Goal: Task Accomplishment & Management: Complete application form

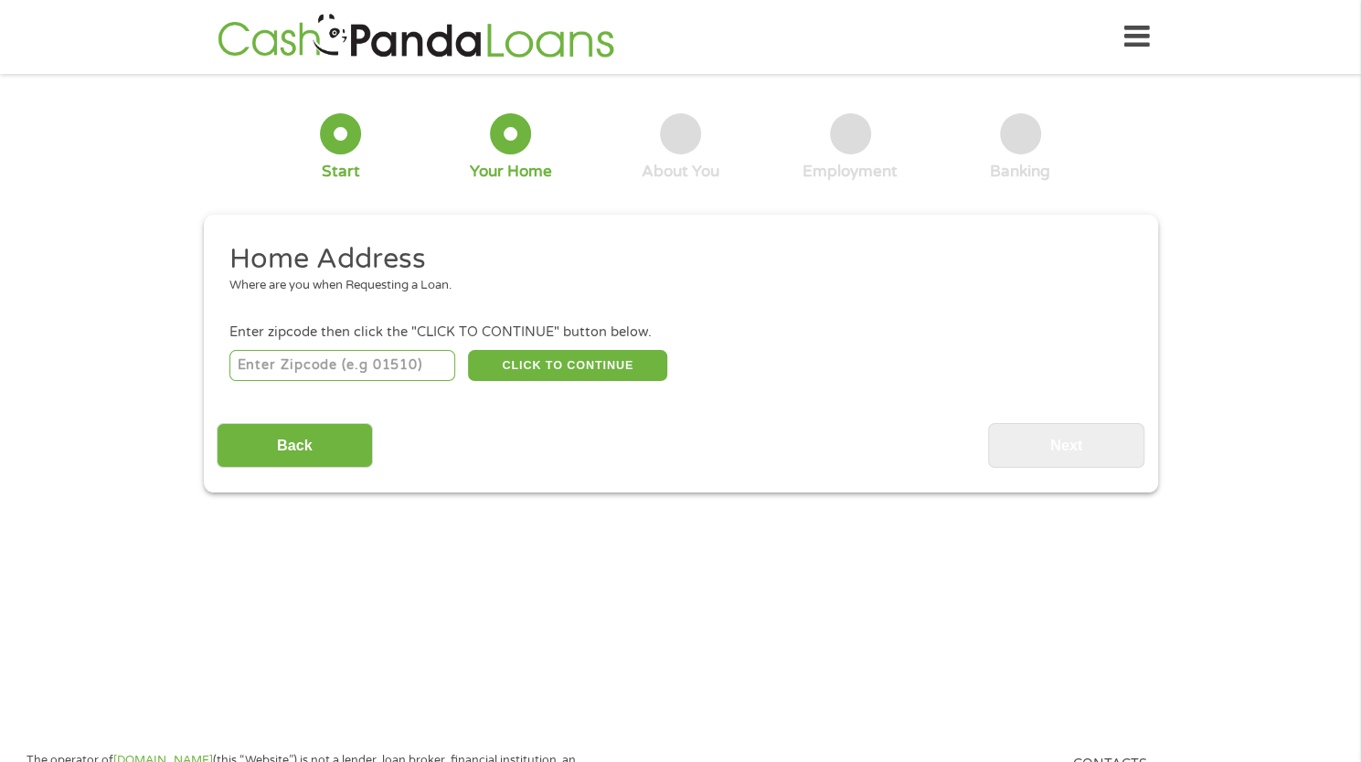
click at [351, 361] on input "number" at bounding box center [342, 365] width 226 height 31
type input "-1"
click at [441, 372] on input "-1" at bounding box center [342, 365] width 226 height 31
click at [327, 374] on input "-1" at bounding box center [342, 365] width 226 height 31
type input "27703"
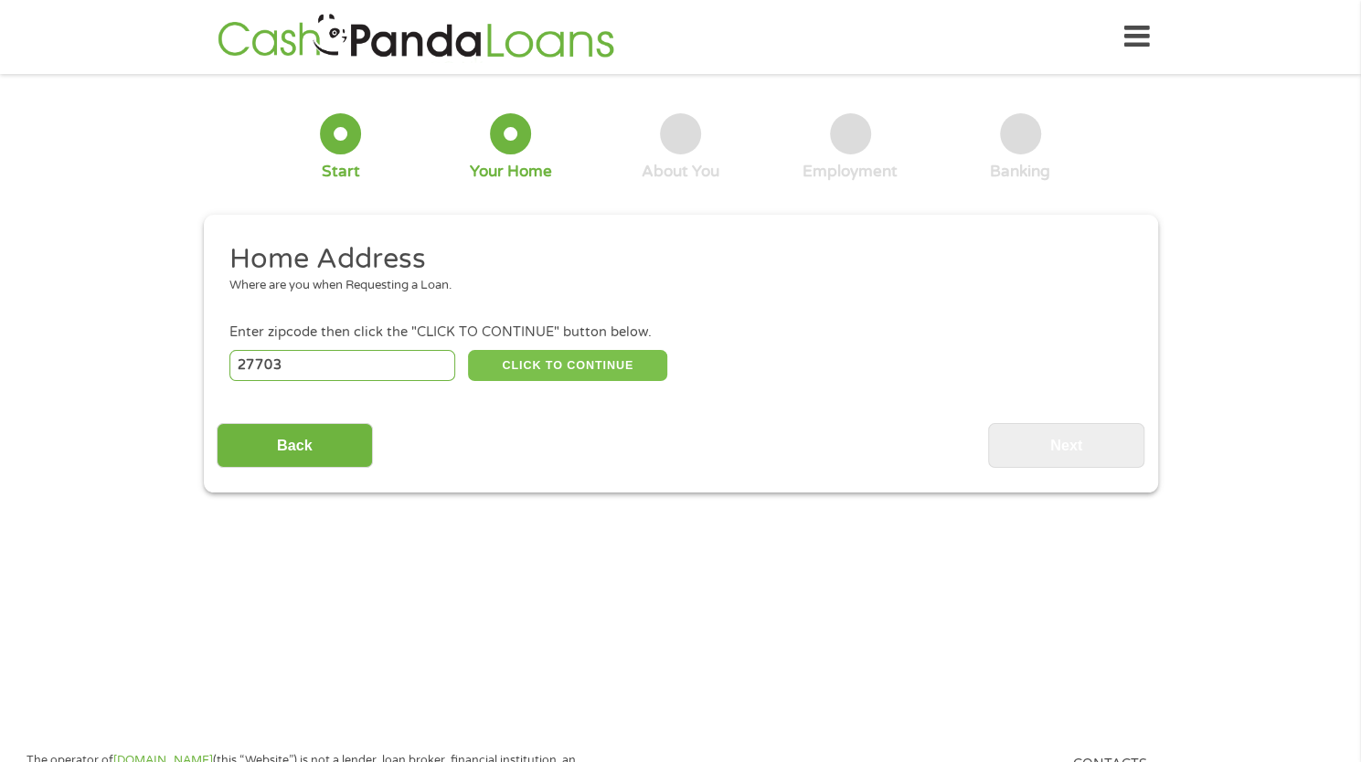
click at [532, 367] on button "CLICK TO CONTINUE" at bounding box center [567, 365] width 199 height 31
type input "27703"
type input "[GEOGRAPHIC_DATA]"
select select "[US_STATE]"
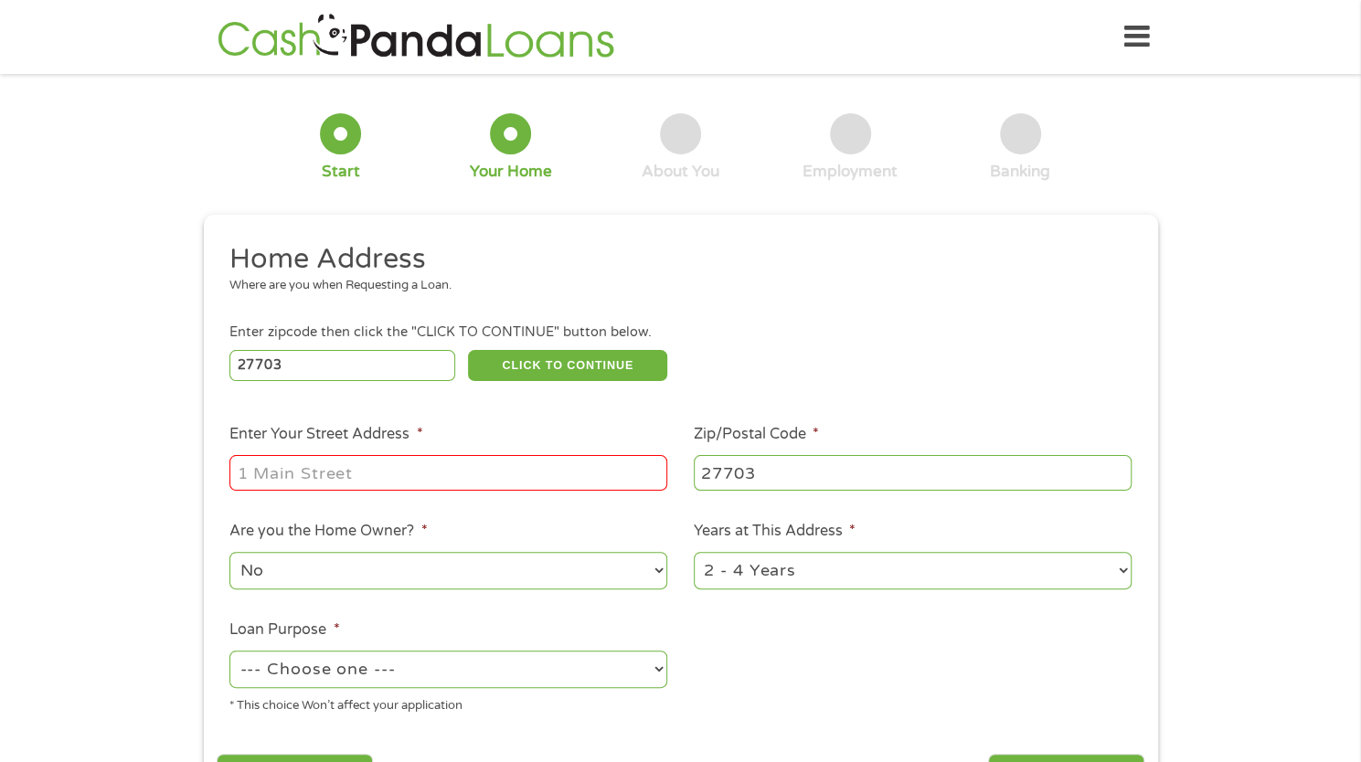
click at [484, 474] on input "Enter Your Street Address *" at bounding box center [448, 472] width 438 height 35
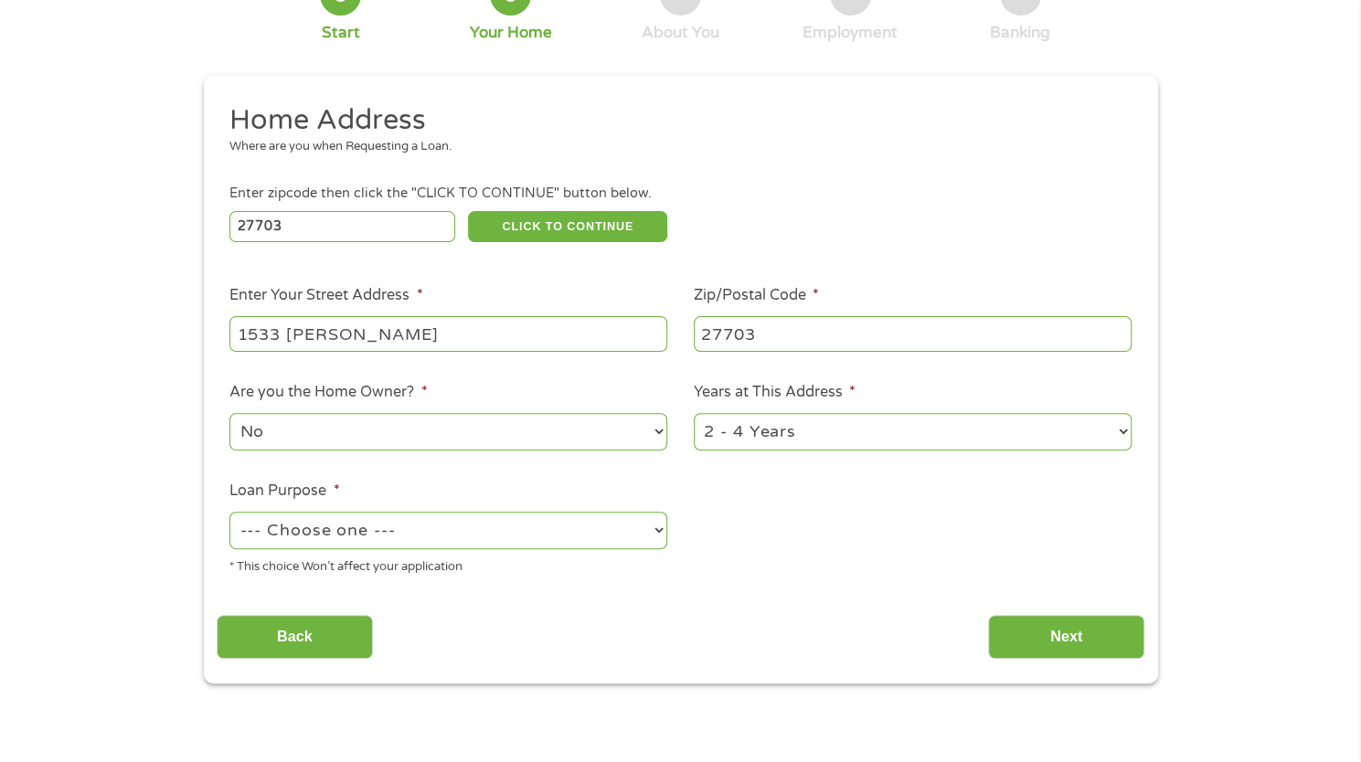
scroll to position [183, 0]
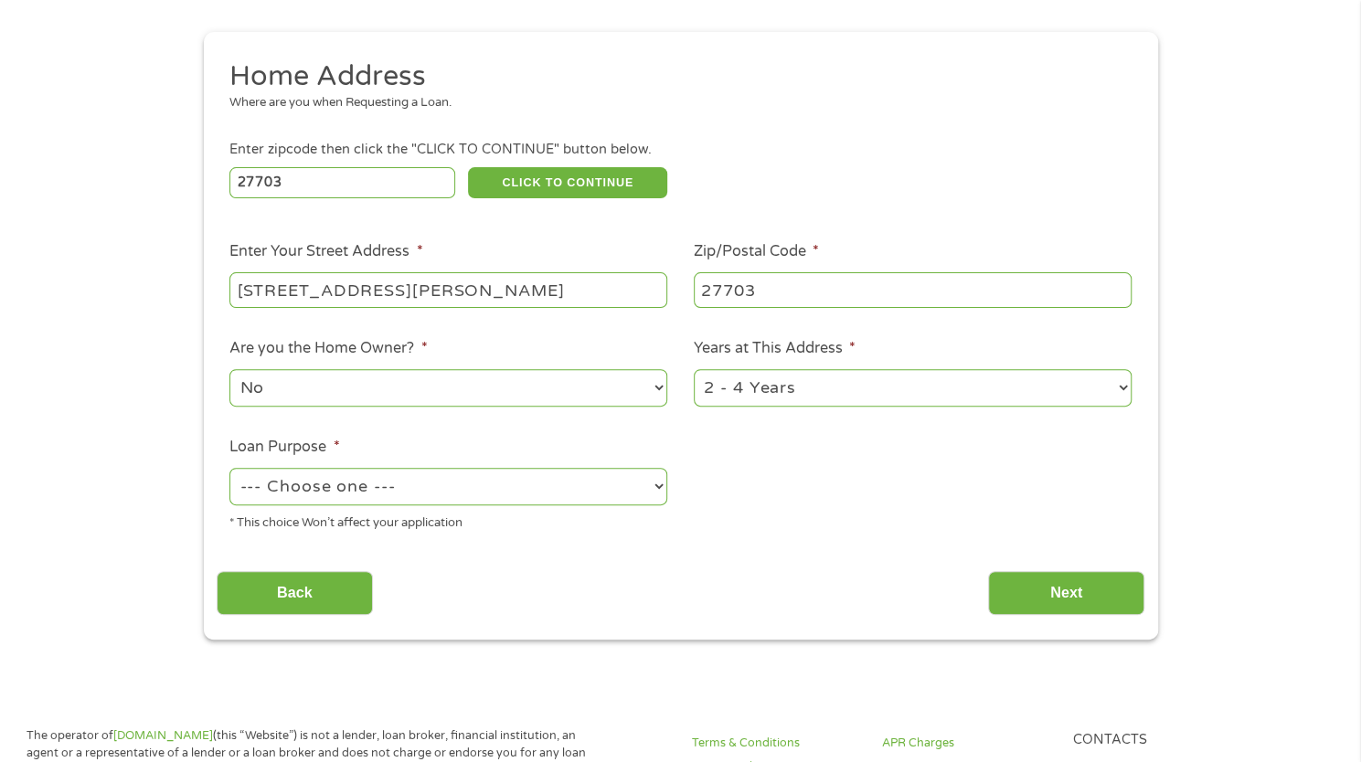
type input "[STREET_ADDRESS][PERSON_NAME]"
click at [527, 500] on select "--- Choose one --- Pay Bills Debt Consolidation Home Improvement Major Purchase…" at bounding box center [448, 486] width 438 height 37
select select "shorttermcash"
click at [229, 469] on select "--- Choose one --- Pay Bills Debt Consolidation Home Improvement Major Purchase…" at bounding box center [448, 486] width 438 height 37
click at [1037, 616] on input "Next" at bounding box center [1066, 593] width 156 height 45
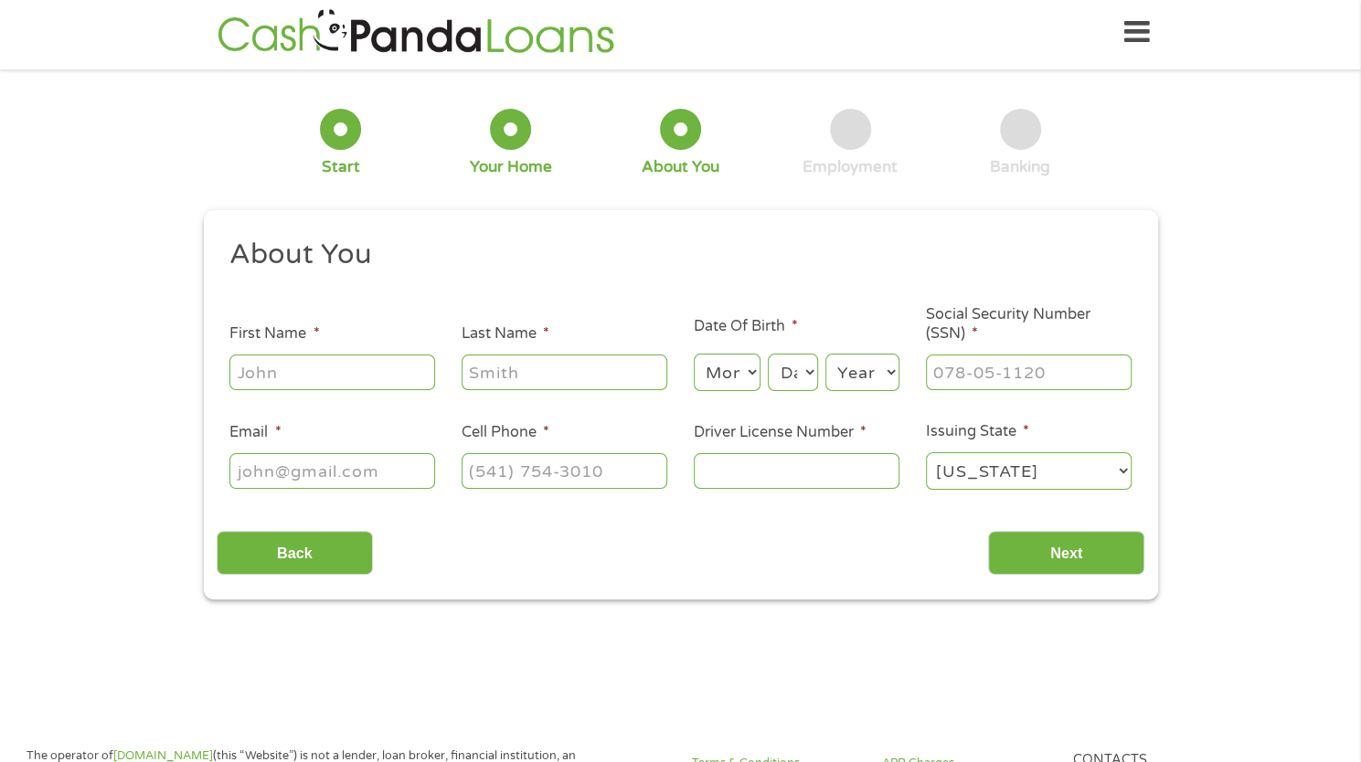
scroll to position [0, 0]
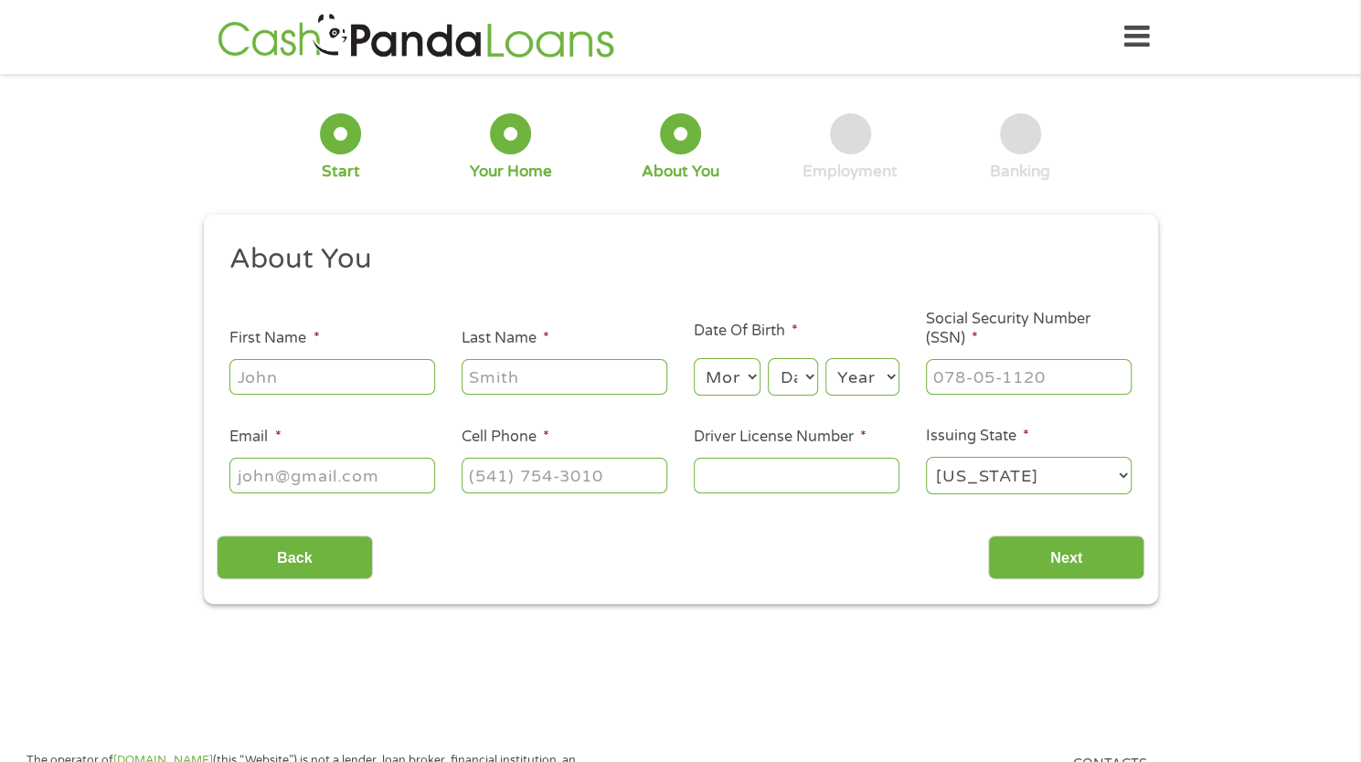
click at [342, 380] on input "First Name *" at bounding box center [332, 376] width 206 height 35
type input "Darrence"
type input "[PERSON_NAME]"
click at [750, 377] on select "Month 1 2 3 4 5 6 7 8 9 10 11 12" at bounding box center [727, 376] width 67 height 37
select select "11"
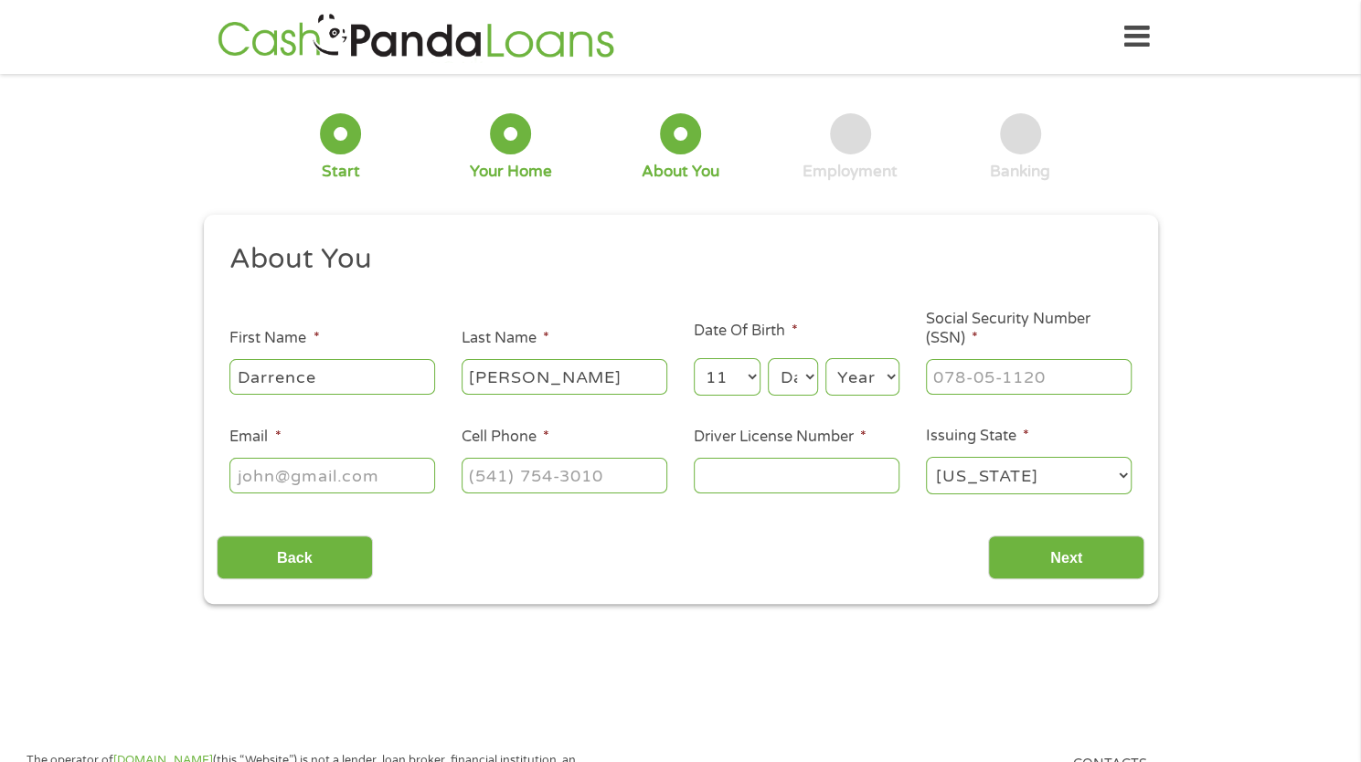
click at [694, 359] on select "Month 1 2 3 4 5 6 7 8 9 10 11 12" at bounding box center [727, 376] width 67 height 37
click at [807, 386] on select "Day 1 2 3 4 5 6 7 8 9 10 11 12 13 14 15 16 17 18 19 20 21 22 23 24 25 26 27 28 …" at bounding box center [792, 376] width 49 height 37
select select "1"
click at [768, 359] on select "Day 1 2 3 4 5 6 7 8 9 10 11 12 13 14 15 16 17 18 19 20 21 22 23 24 25 26 27 28 …" at bounding box center [792, 376] width 49 height 37
click at [857, 379] on select "Year [DATE] 2006 2005 2004 2003 2002 2001 2000 1999 1998 1997 1996 1995 1994 19…" at bounding box center [862, 376] width 74 height 37
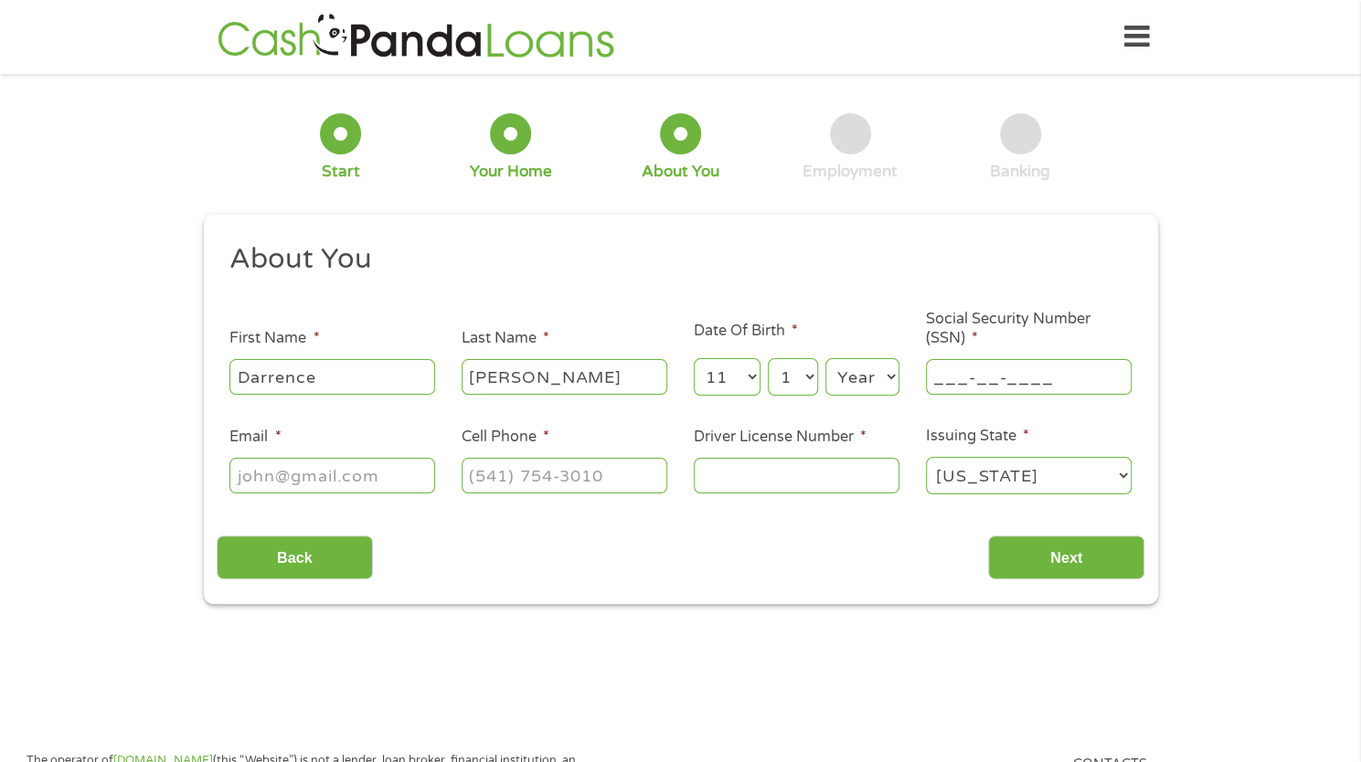
click at [963, 367] on input "___-__-____" at bounding box center [1029, 376] width 206 height 35
drag, startPoint x: 1075, startPoint y: 380, endPoint x: 870, endPoint y: 356, distance: 206.2
click at [871, 356] on ul "About You This field is hidden when viewing the form Title * --- Choose one ---…" at bounding box center [681, 376] width 928 height 270
type input "246-51-7147"
click at [331, 484] on input "Email *" at bounding box center [332, 475] width 206 height 35
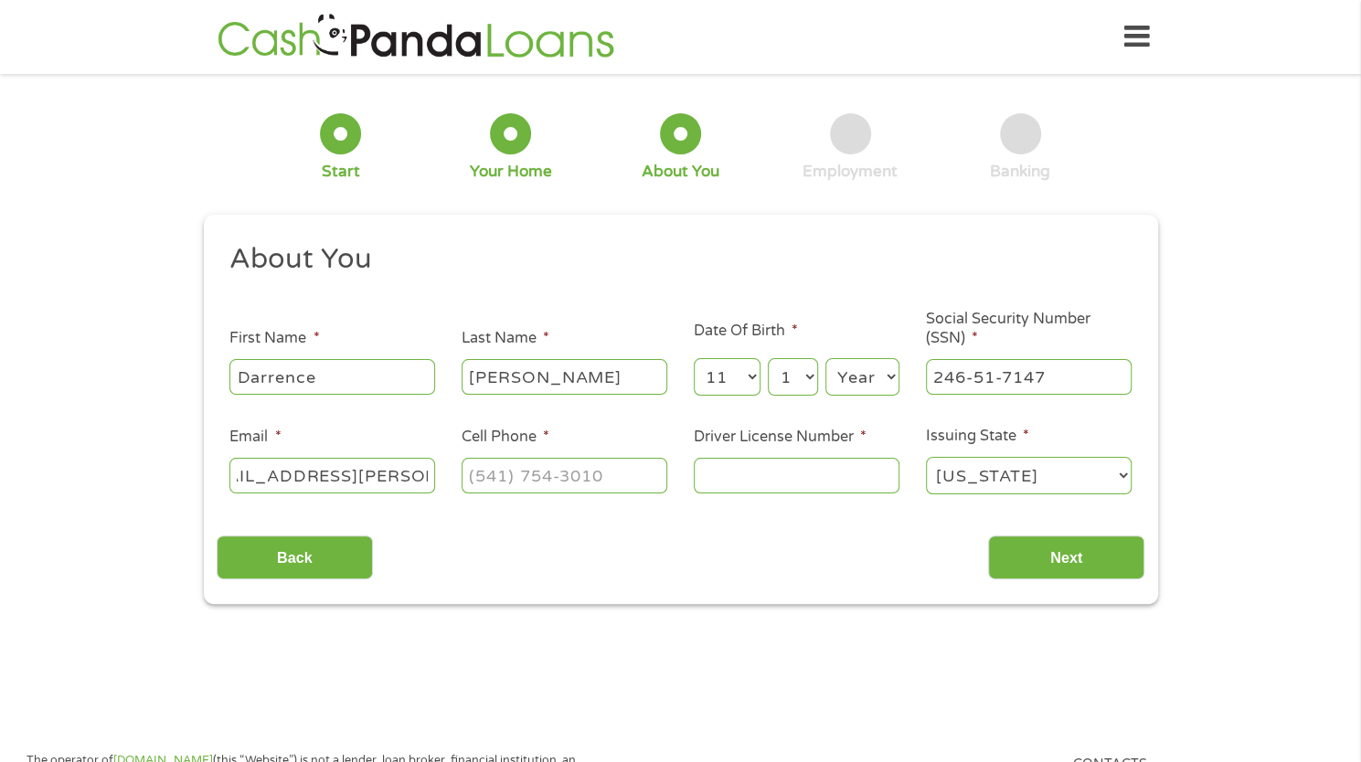
scroll to position [0, 67]
type input "[EMAIL_ADDRESS][PERSON_NAME][DOMAIN_NAME]"
type input "[PHONE_NUMBER]"
click at [772, 492] on input "Driver License Number *" at bounding box center [797, 475] width 206 height 35
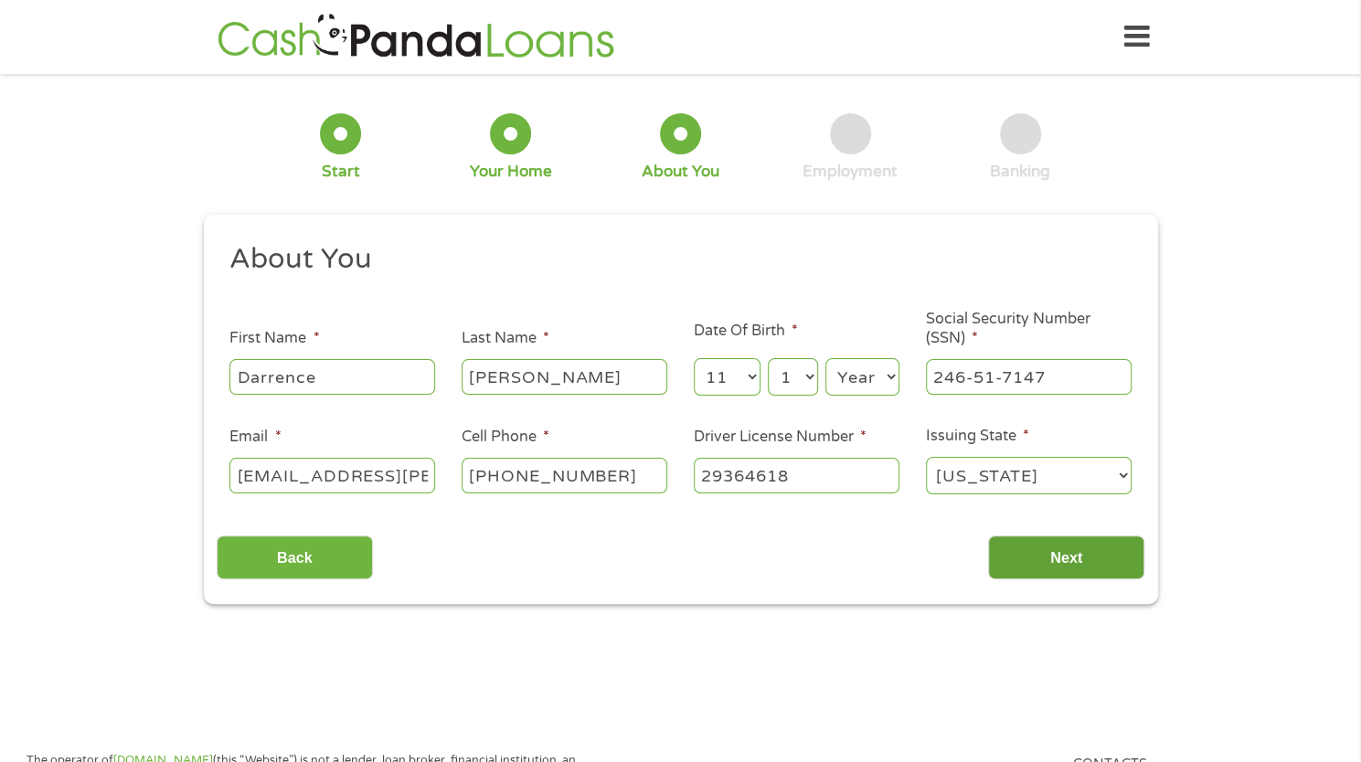
type input "29364618"
click at [1050, 564] on input "Next" at bounding box center [1066, 558] width 156 height 45
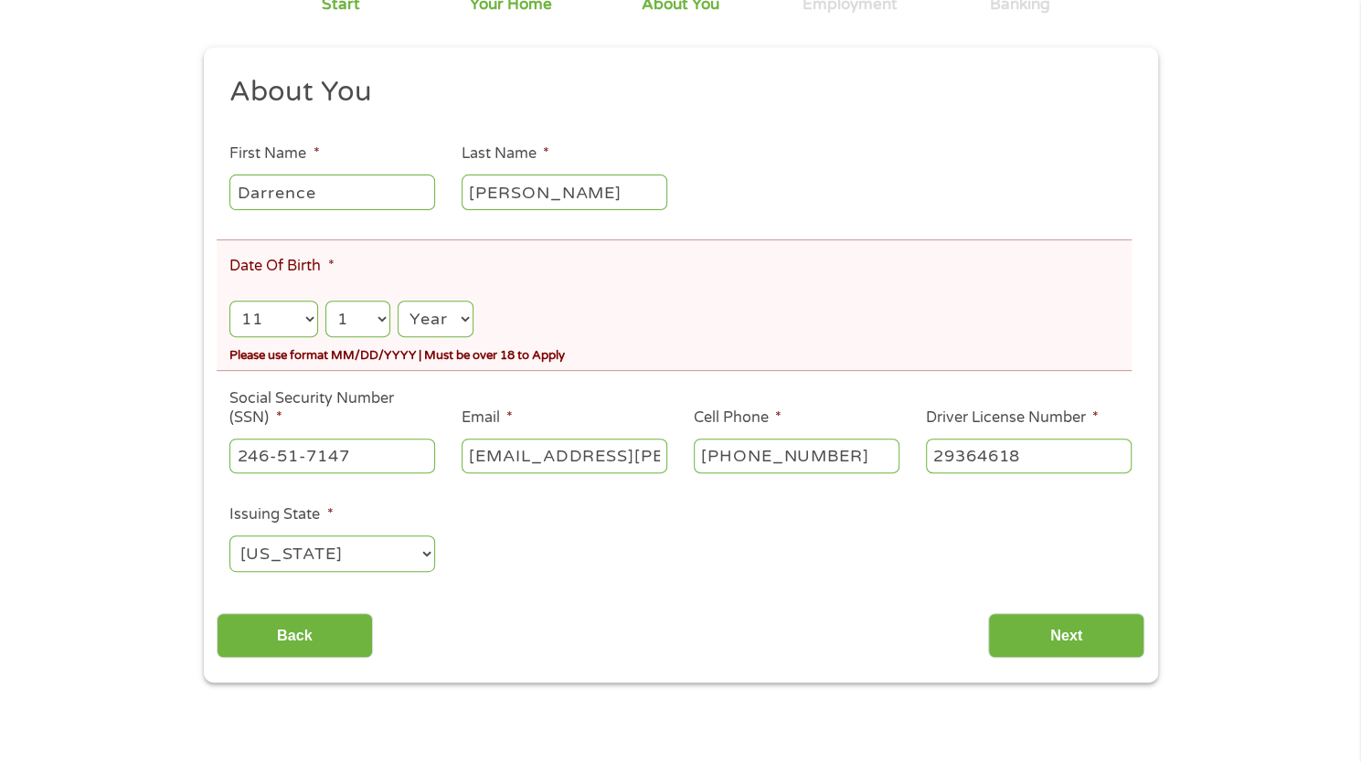
scroll to position [274, 0]
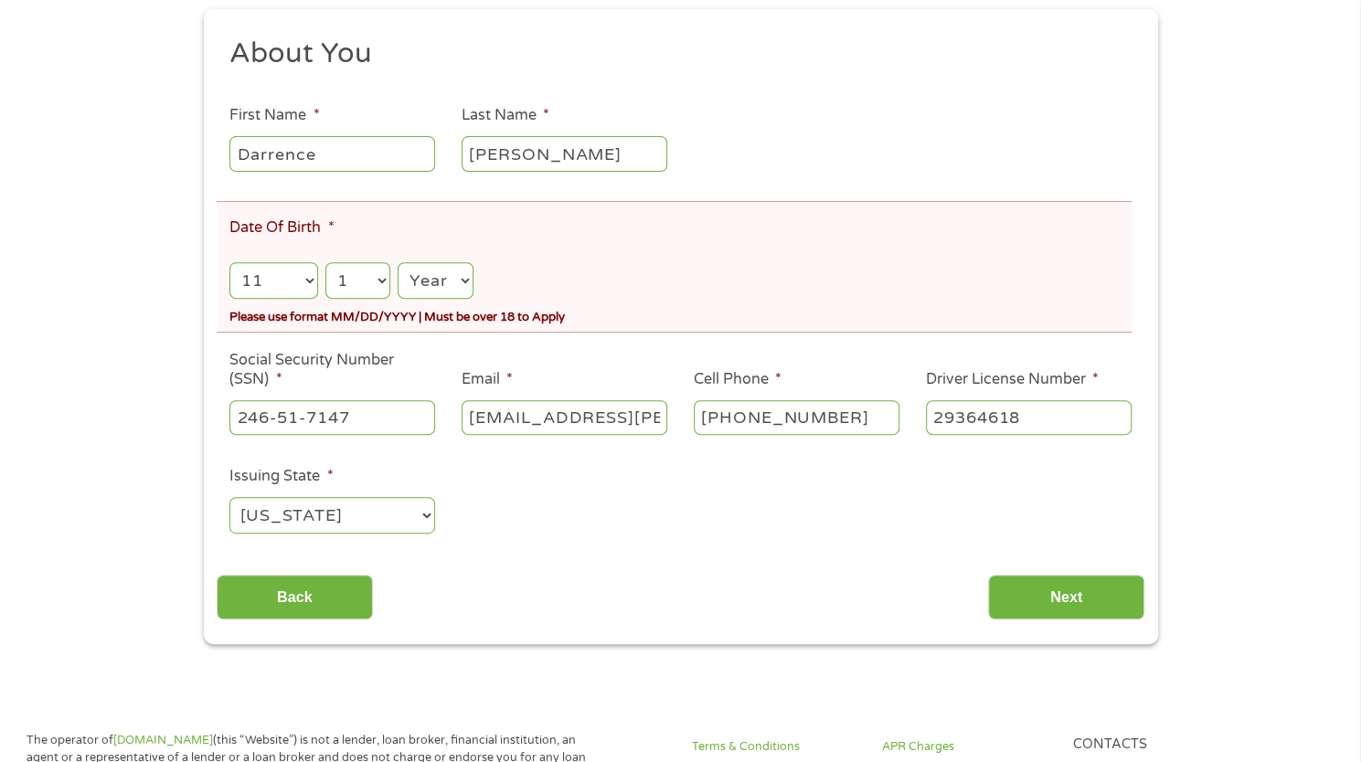
click at [465, 282] on select "Year [DATE] 2006 2005 2004 2003 2002 2001 2000 1999 1998 1997 1996 1995 1994 19…" at bounding box center [435, 280] width 75 height 37
select select "1985"
click at [399, 262] on select "Year [DATE] 2006 2005 2004 2003 2002 2001 2000 1999 1998 1997 1996 1995 1994 19…" at bounding box center [435, 280] width 75 height 37
click at [1010, 596] on input "Next" at bounding box center [1066, 597] width 156 height 45
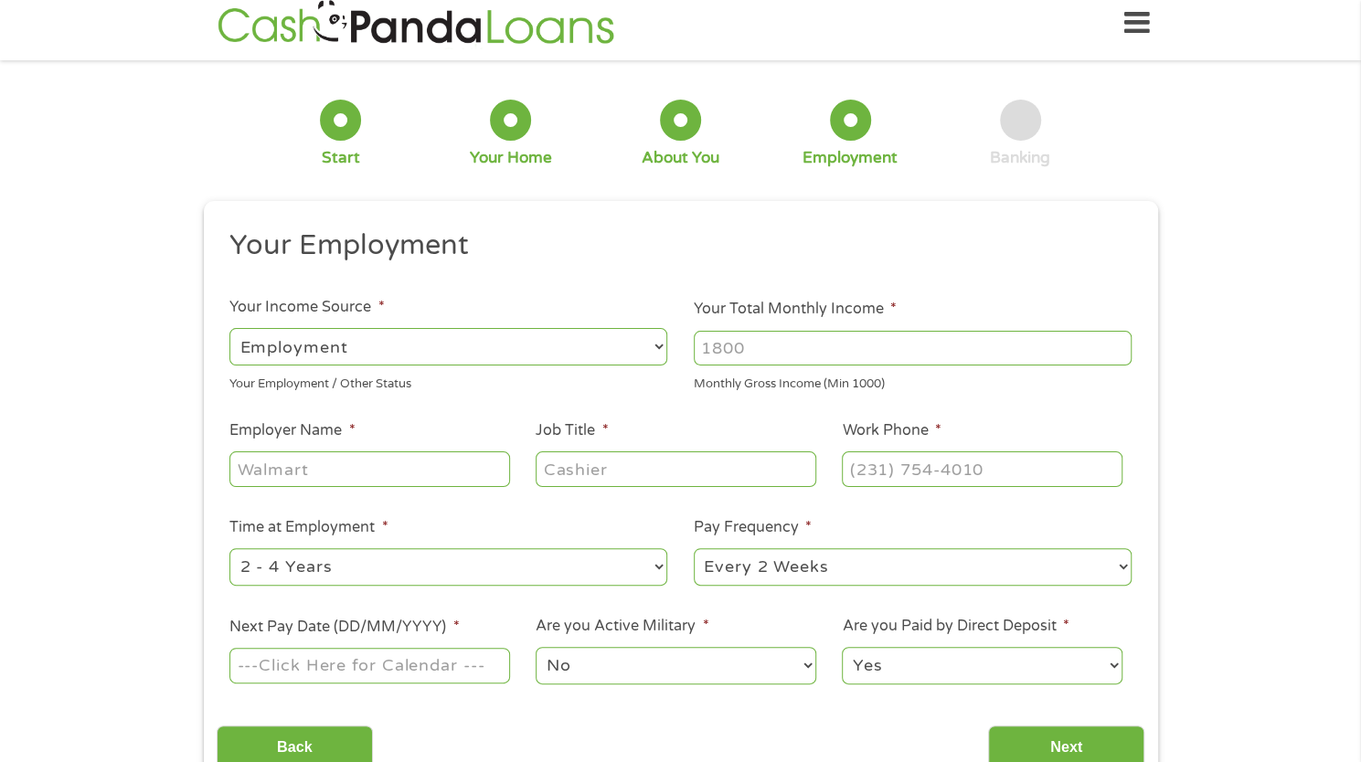
scroll to position [0, 0]
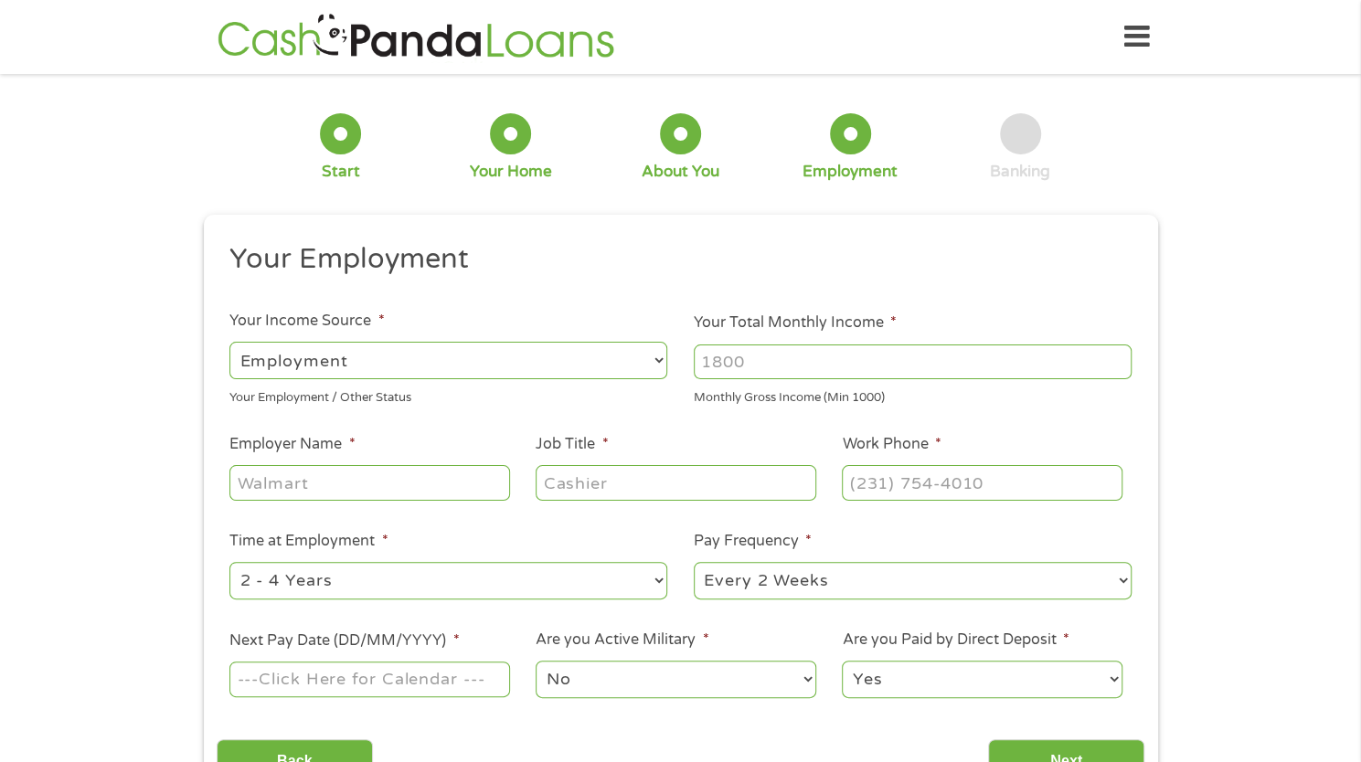
click at [454, 346] on select "--- Choose one --- Employment [DEMOGRAPHIC_DATA] Benefits" at bounding box center [448, 360] width 438 height 37
drag, startPoint x: 734, startPoint y: 345, endPoint x: 743, endPoint y: 354, distance: 12.9
click at [735, 346] on input "Your Total Monthly Income *" at bounding box center [913, 362] width 438 height 35
click at [1119, 373] on input "Your Total Monthly Income *" at bounding box center [913, 362] width 438 height 35
type input "7424"
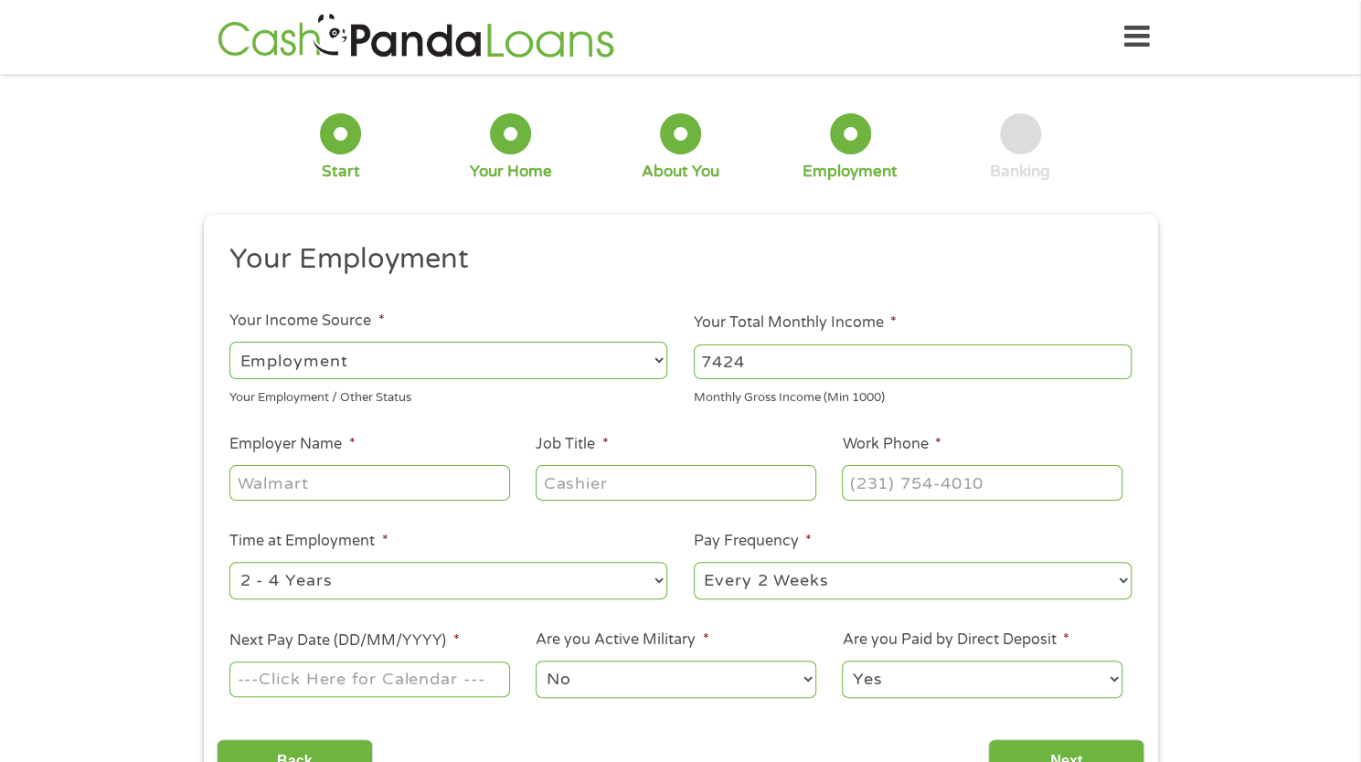
click at [476, 475] on input "Employer Name *" at bounding box center [369, 482] width 280 height 35
type input "K"
type input "B"
type input "KBI Biopharma"
type input "IT"
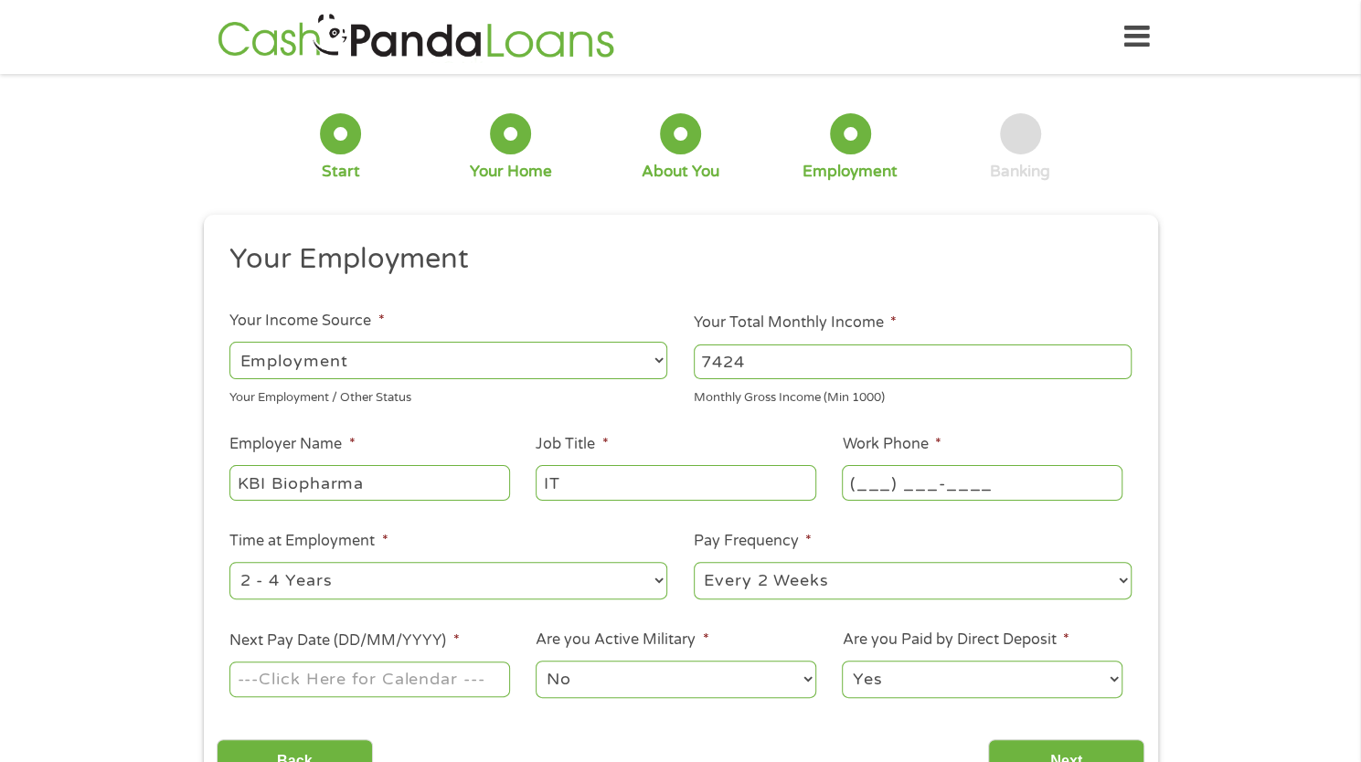
click at [881, 493] on input "(___) ___-____" at bounding box center [982, 482] width 280 height 35
drag, startPoint x: 1016, startPoint y: 485, endPoint x: 749, endPoint y: 482, distance: 266.9
click at [750, 482] on ul "Your Employment Your Income Source * --- Choose one --- Employment [DEMOGRAPHIC…" at bounding box center [681, 477] width 928 height 473
type input "[PHONE_NUMBER]"
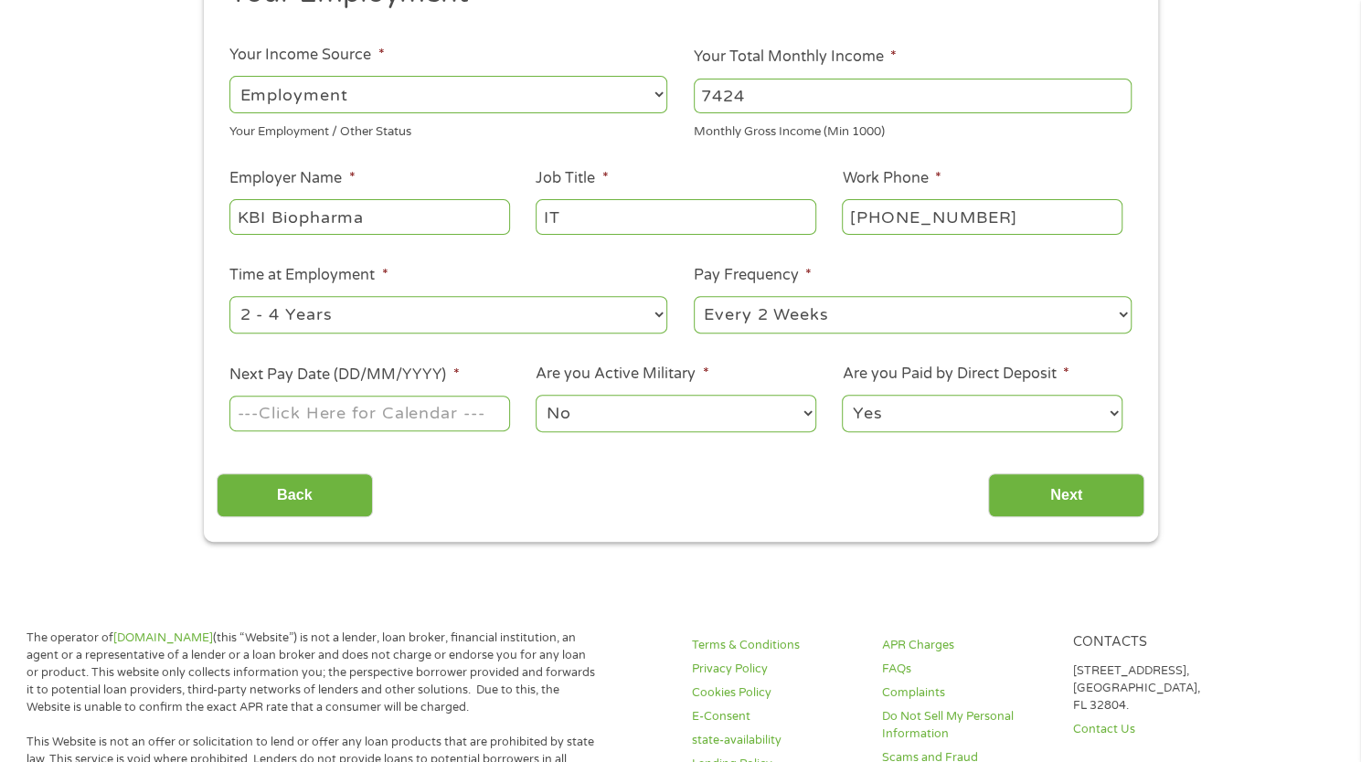
scroll to position [274, 0]
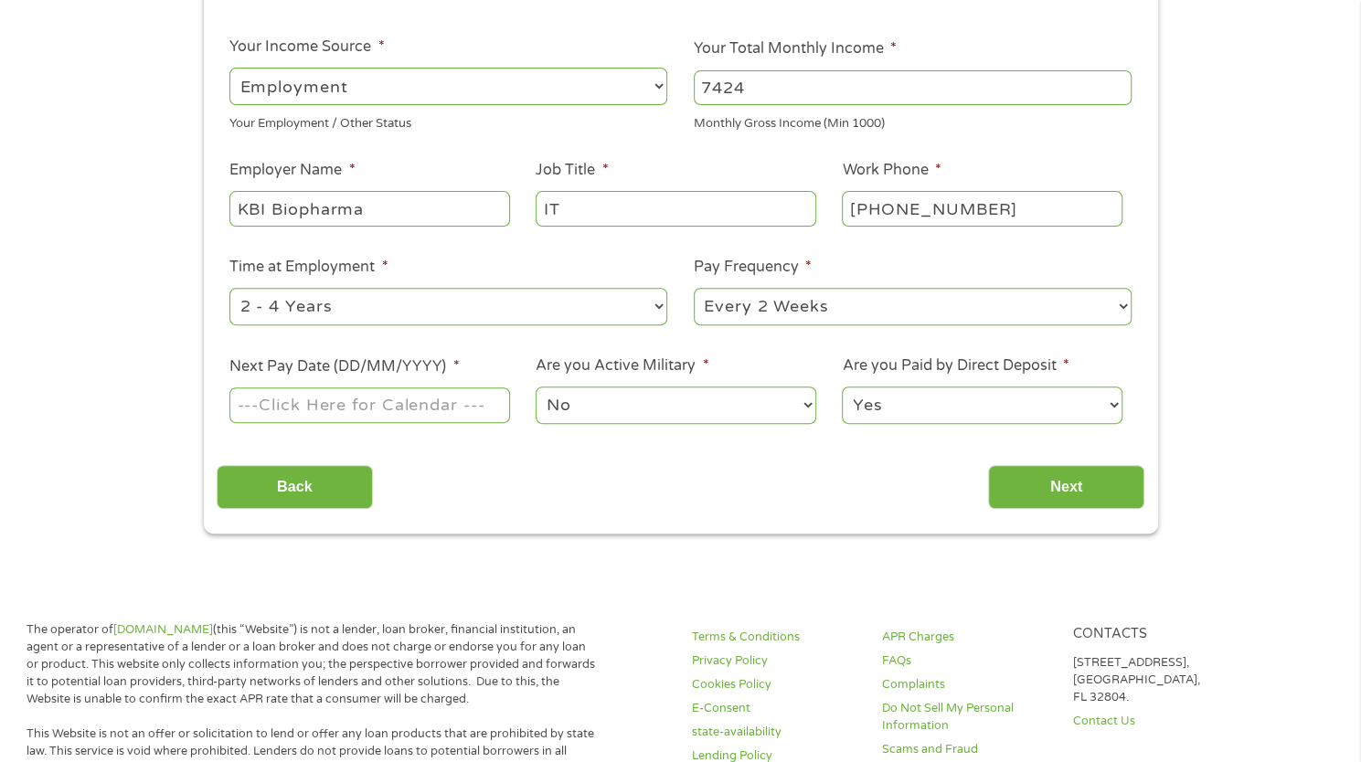
click at [485, 299] on select "--- Choose one --- 1 Year or less 1 - 2 Years 2 - 4 Years Over 4 Years" at bounding box center [448, 306] width 438 height 37
select select "24months"
click at [229, 288] on select "--- Choose one --- 1 Year or less 1 - 2 Years 2 - 4 Years Over 4 Years" at bounding box center [448, 306] width 438 height 37
click at [832, 308] on select "--- Choose one --- Every 2 Weeks Every Week Monthly Semi-Monthly" at bounding box center [913, 306] width 438 height 37
select select "semimonthly"
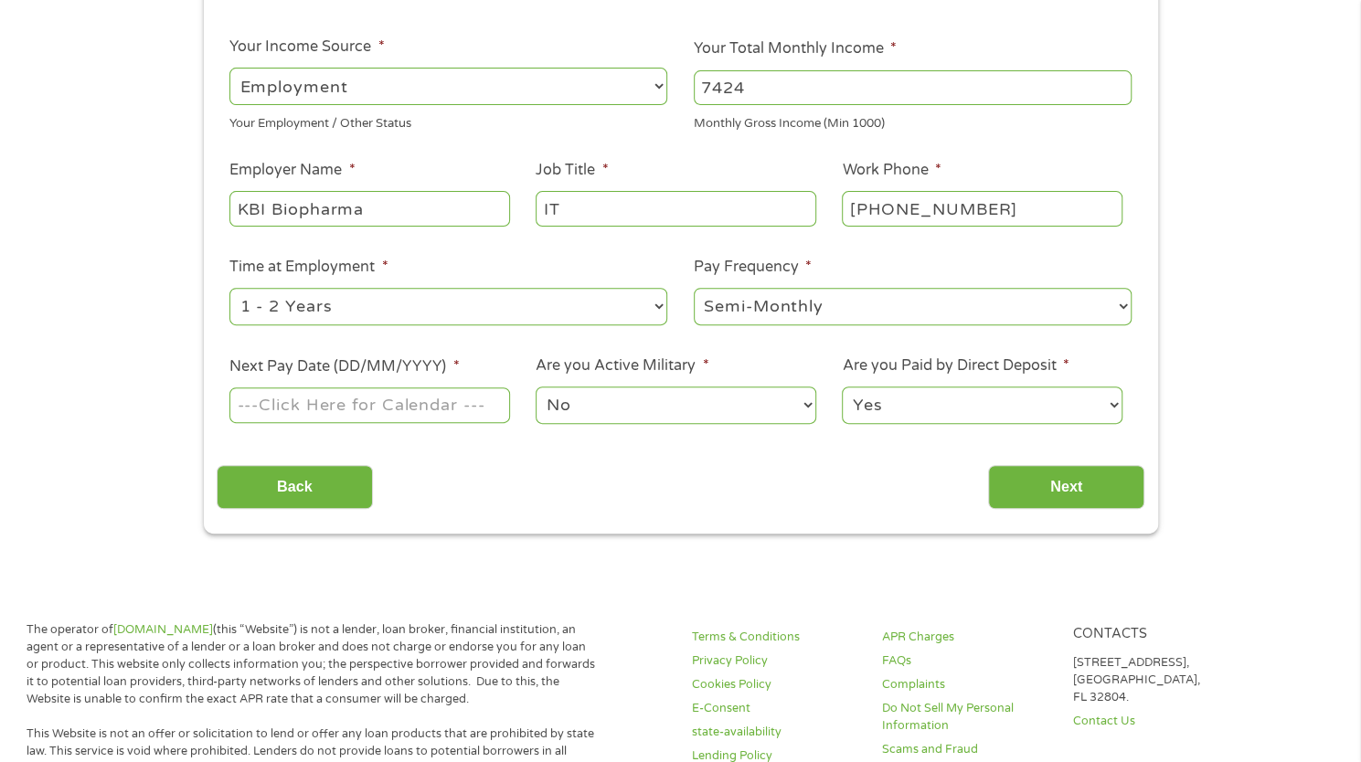
click at [694, 288] on select "--- Choose one --- Every 2 Weeks Every Week Monthly Semi-Monthly" at bounding box center [913, 306] width 438 height 37
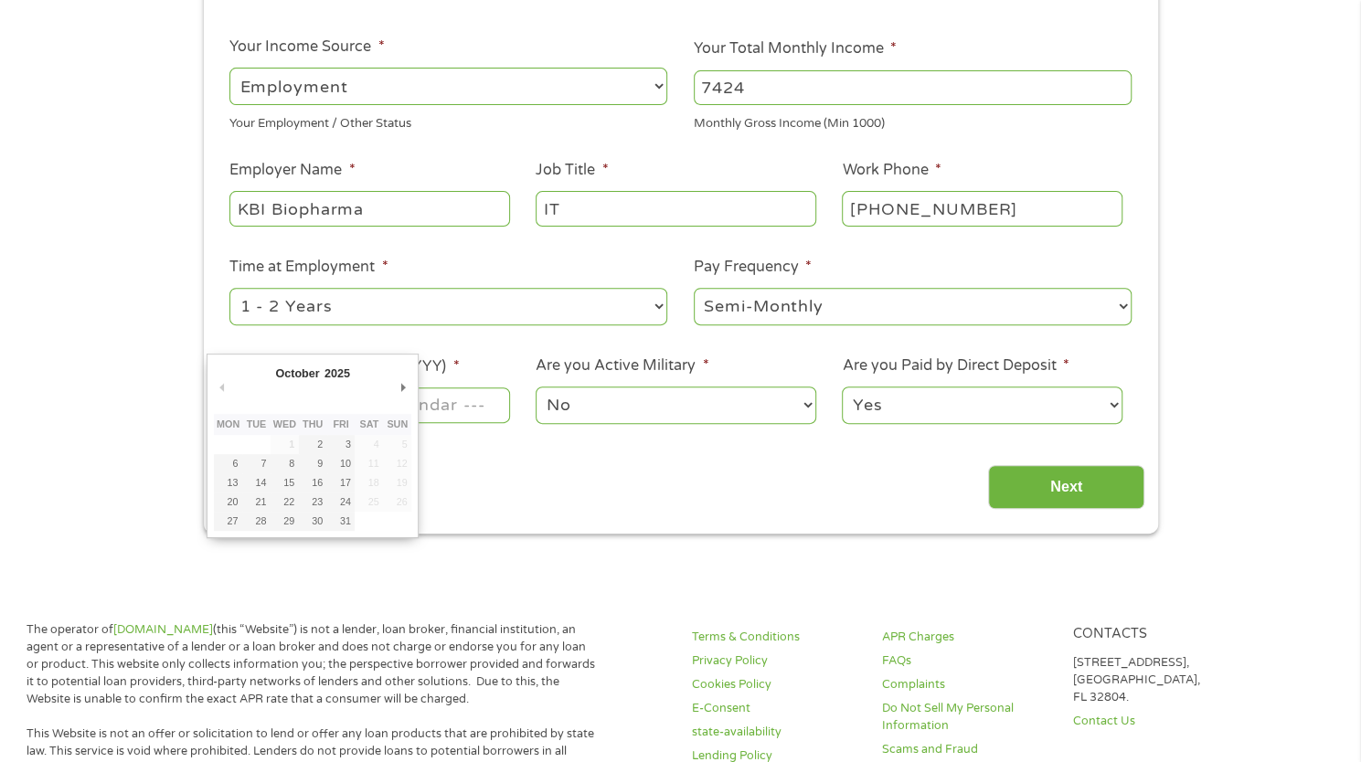
click at [477, 403] on input "Next Pay Date (DD/MM/YYYY) *" at bounding box center [369, 405] width 280 height 35
type input "[DATE]"
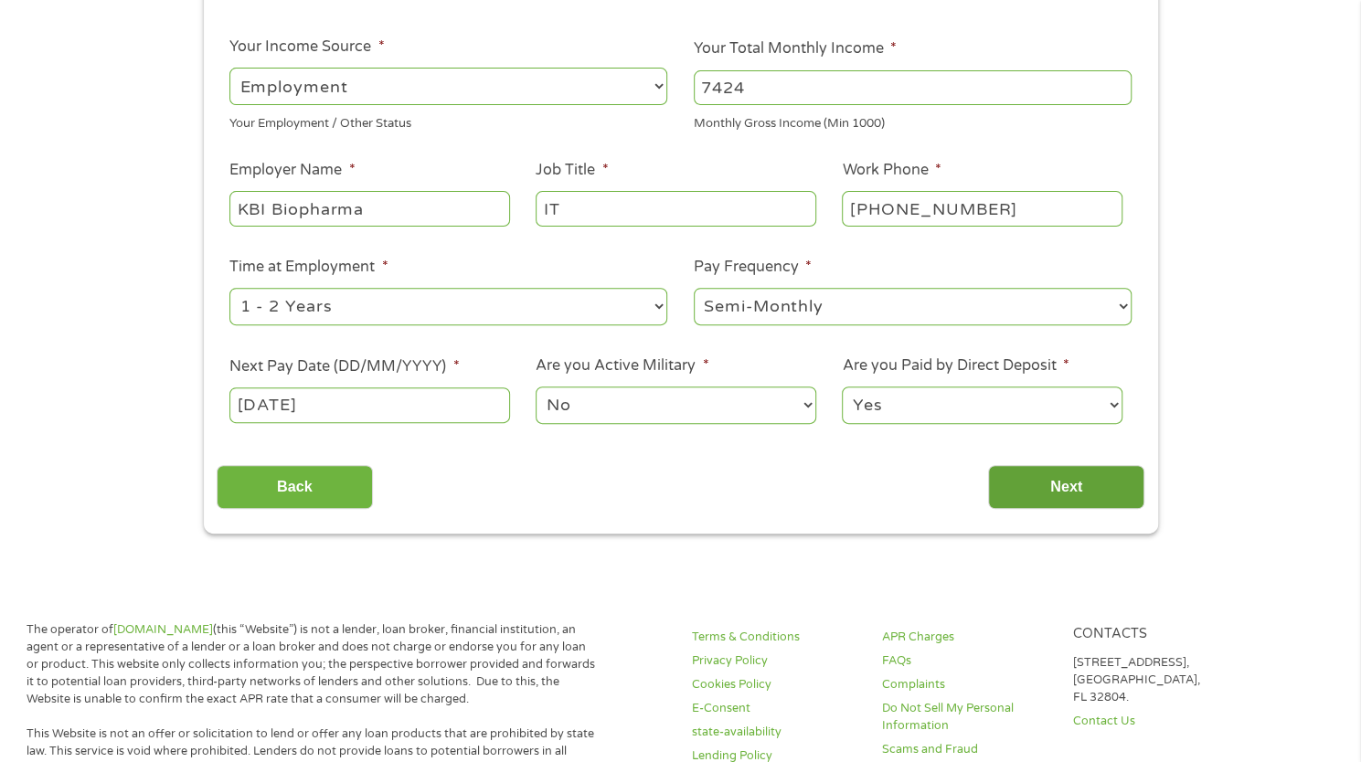
click at [1086, 484] on input "Next" at bounding box center [1066, 487] width 156 height 45
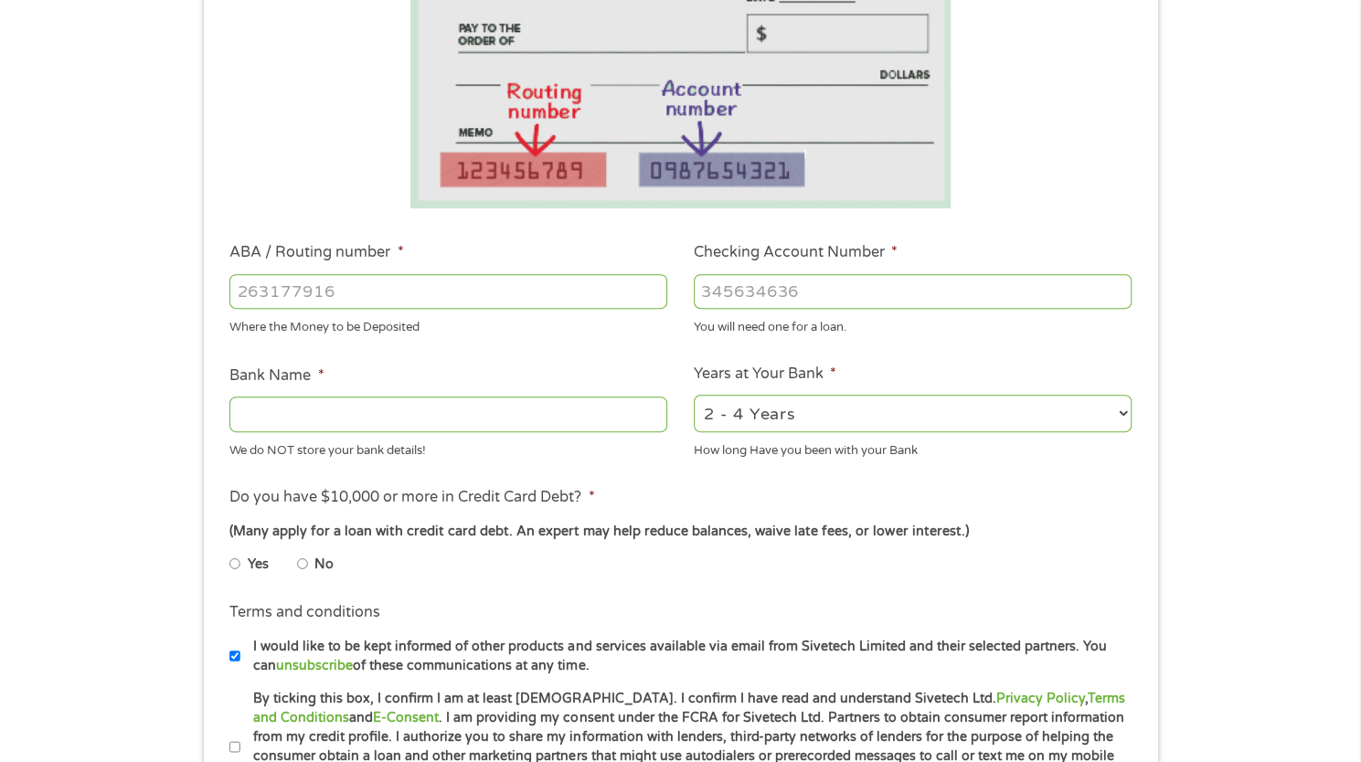
scroll to position [366, 0]
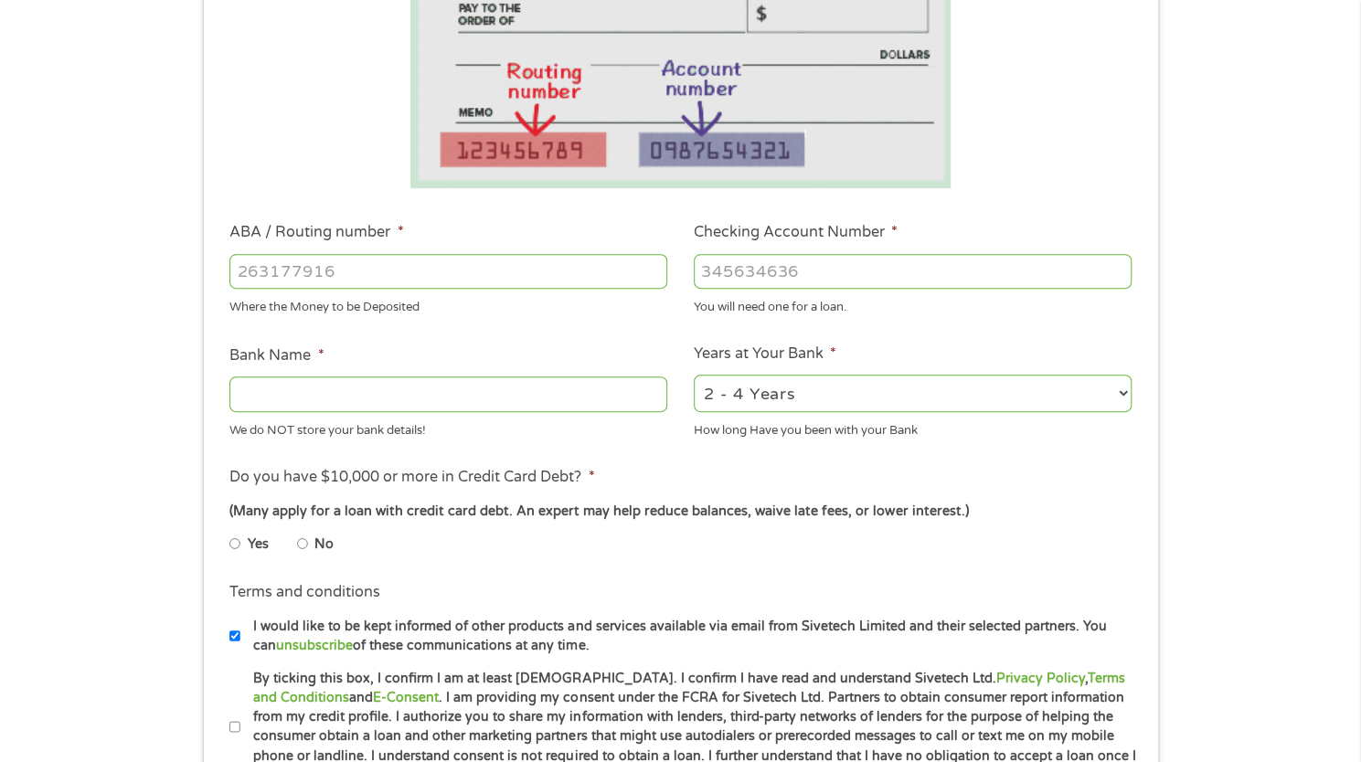
click at [470, 271] on input "ABA / Routing number *" at bounding box center [448, 271] width 438 height 35
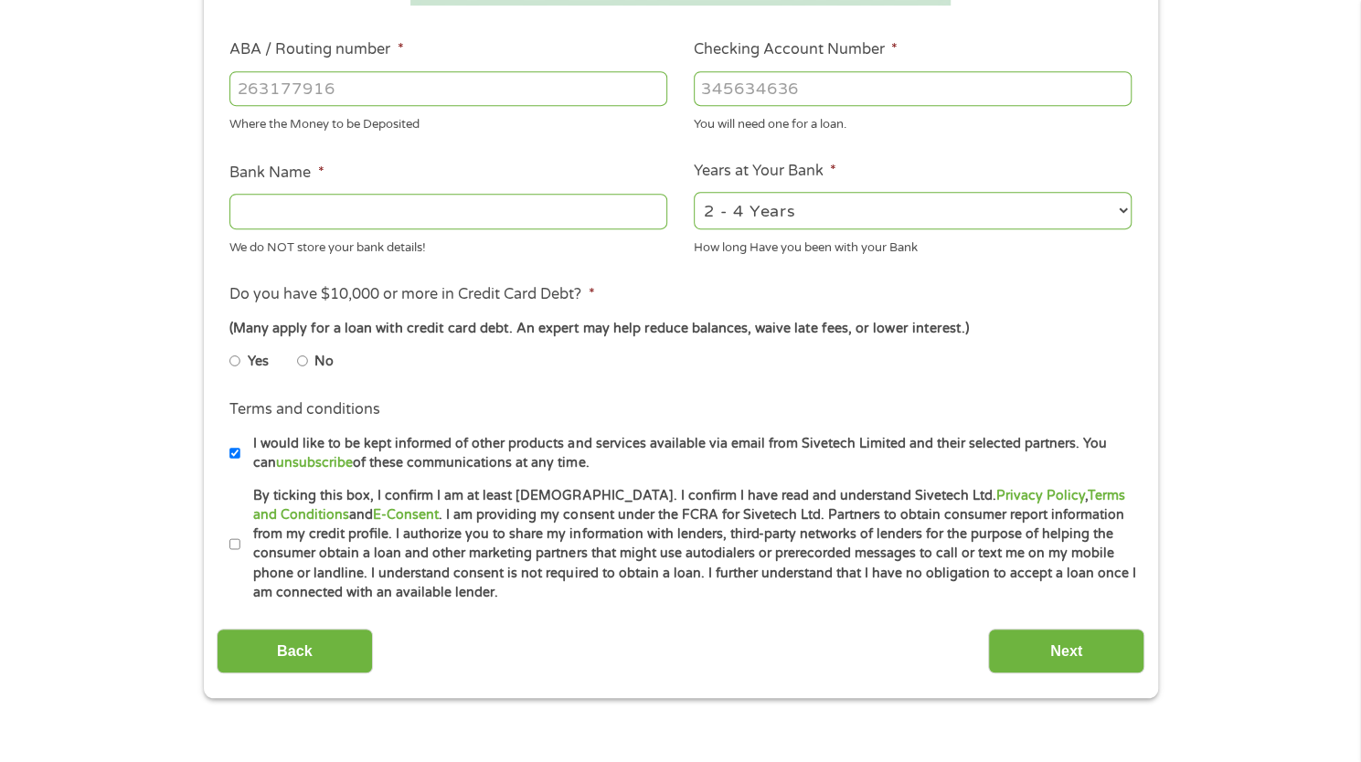
scroll to position [457, 0]
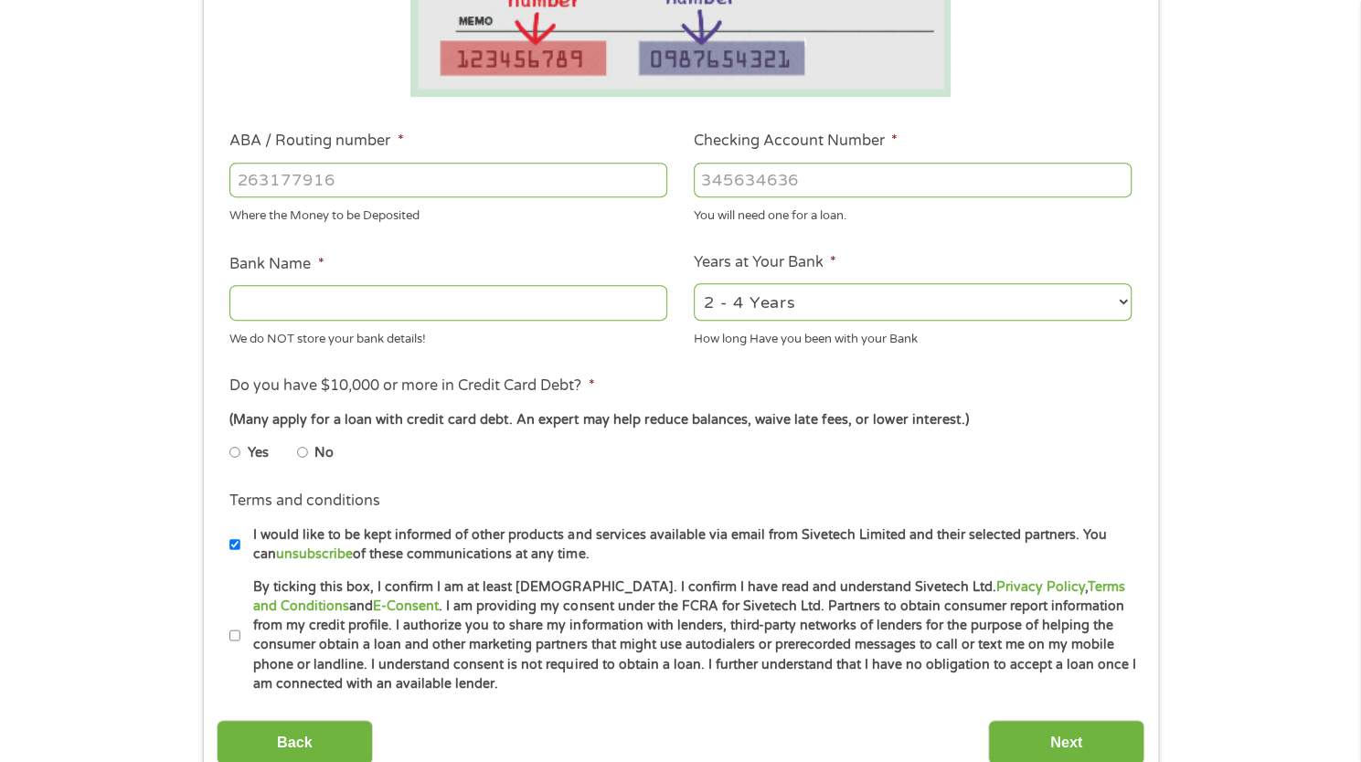
click at [635, 186] on input "ABA / Routing number *" at bounding box center [448, 180] width 438 height 35
type input "5"
type input "253177049"
type input "STATE EMPLOYEES CREDIT UNION"
type input "253177049"
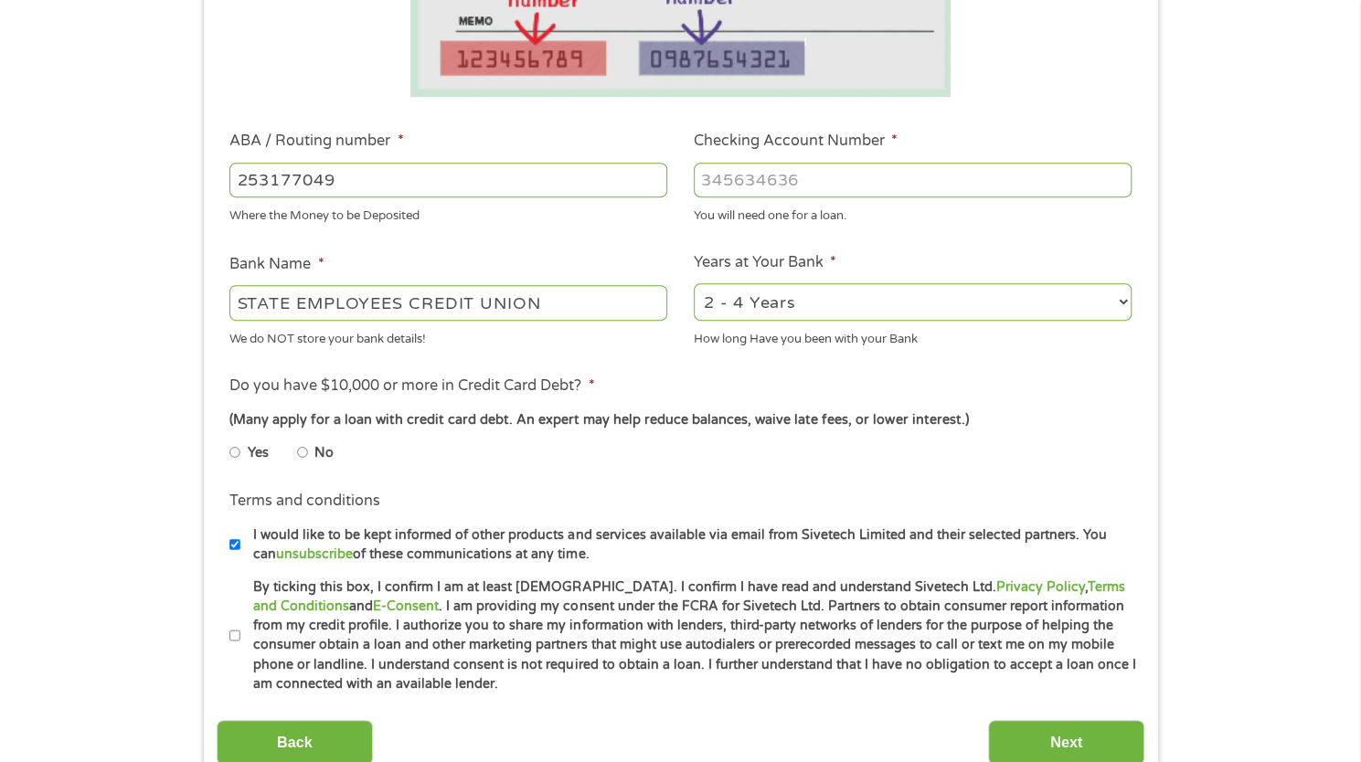
click at [775, 188] on input "Checking Account Number *" at bounding box center [913, 180] width 438 height 35
type input "41283086"
drag, startPoint x: 925, startPoint y: 285, endPoint x: 931, endPoint y: 293, distance: 9.9
click at [925, 286] on select "2 - 4 Years 6 - 12 Months 1 - 2 Years Over 4 Years" at bounding box center [913, 301] width 438 height 37
select select "60months"
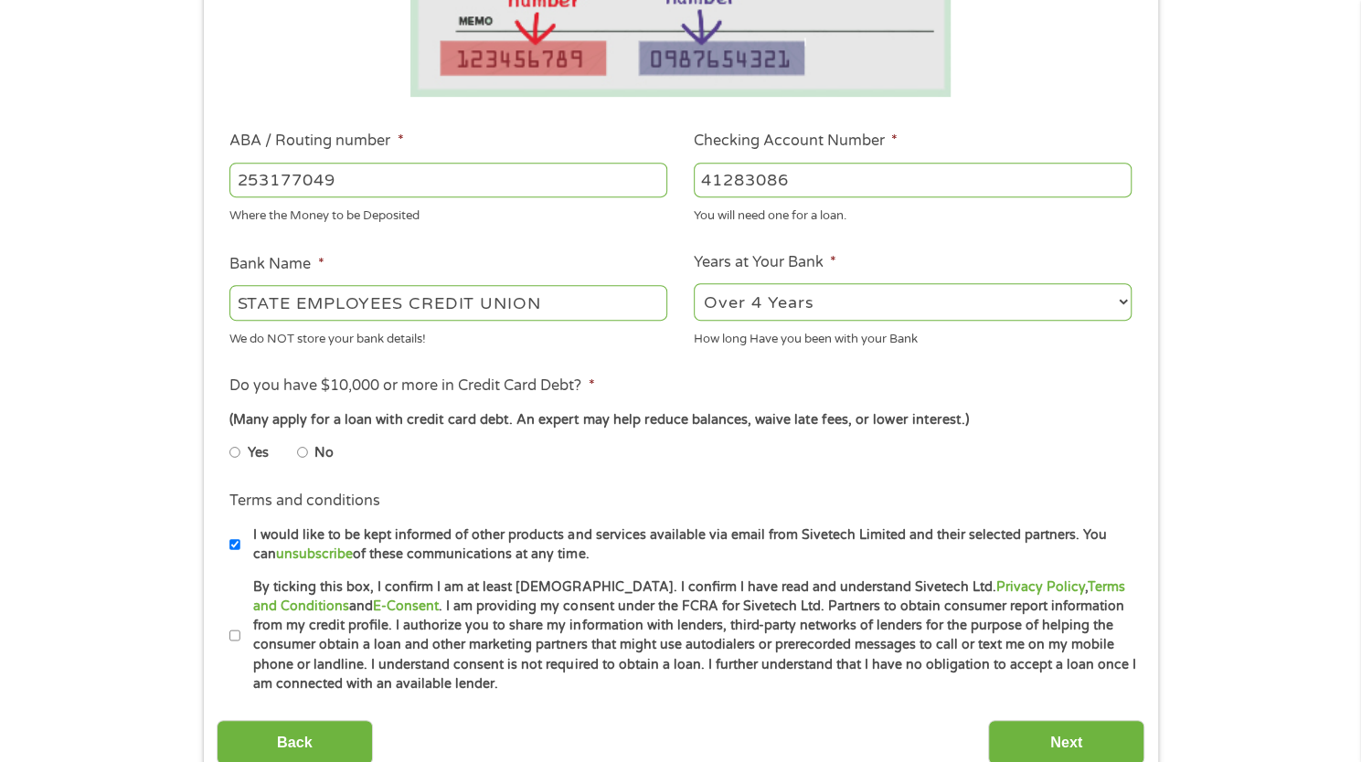
click at [694, 284] on select "2 - 4 Years 6 - 12 Months 1 - 2 Years Over 4 Years" at bounding box center [913, 301] width 438 height 37
click at [305, 451] on input "No" at bounding box center [302, 452] width 11 height 29
radio input "true"
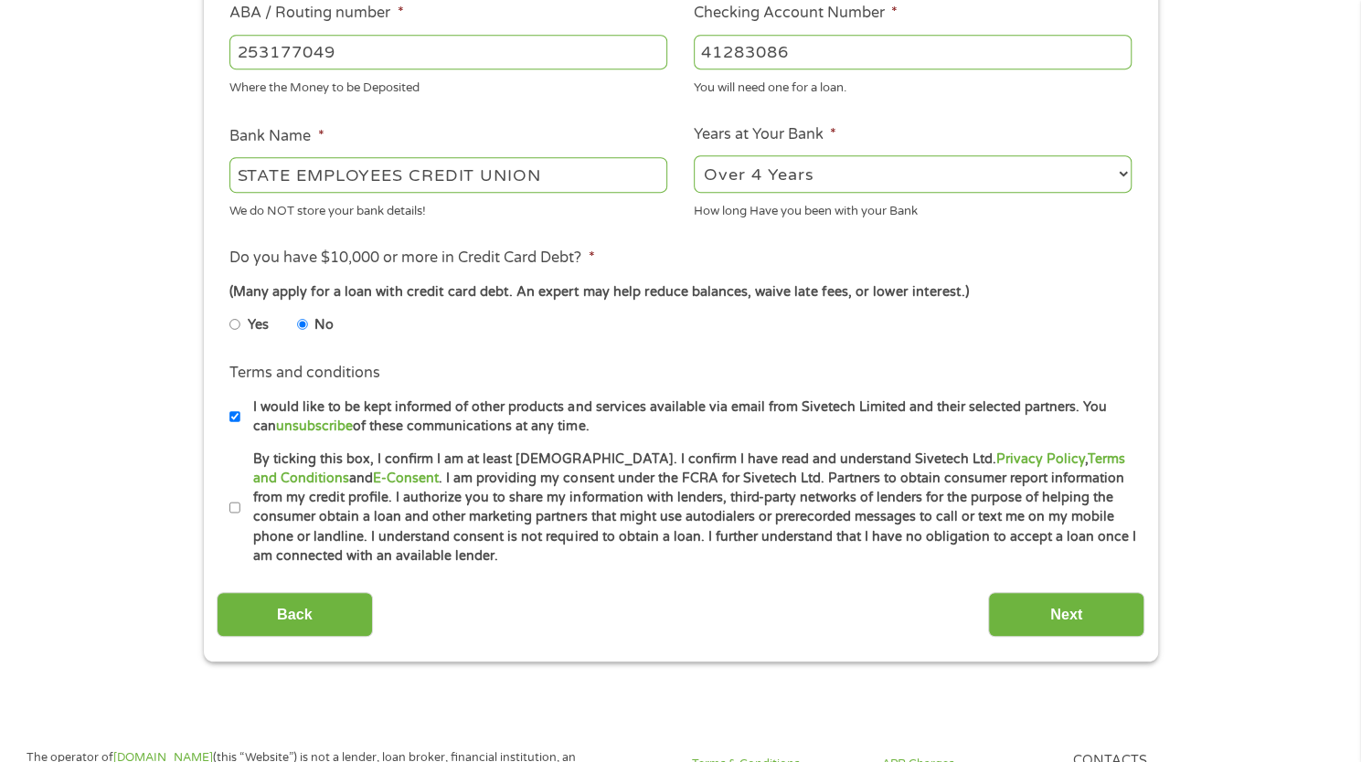
scroll to position [731, 0]
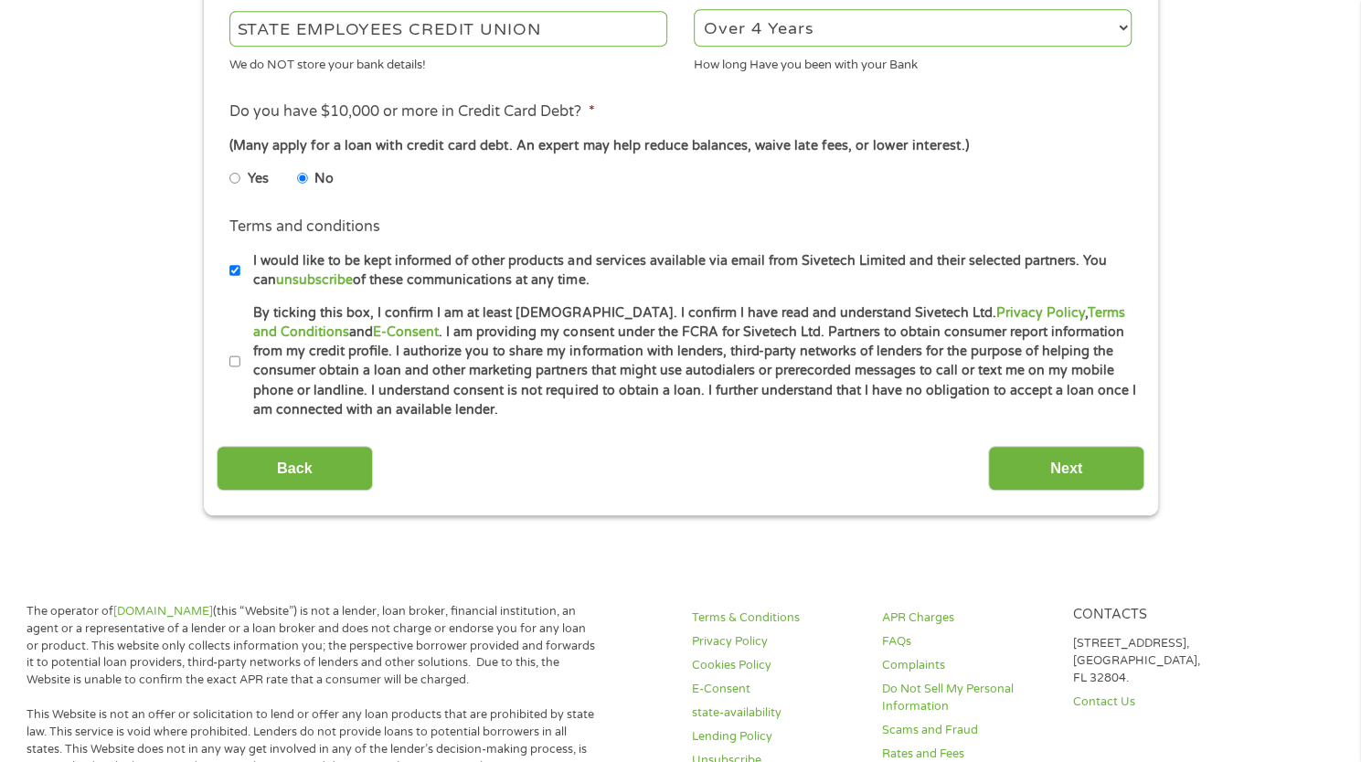
click at [233, 374] on input "By ticking this box, I confirm I am at least [DEMOGRAPHIC_DATA]. I confirm I ha…" at bounding box center [234, 361] width 11 height 29
checkbox input "true"
click at [1046, 474] on input "Next" at bounding box center [1066, 468] width 156 height 45
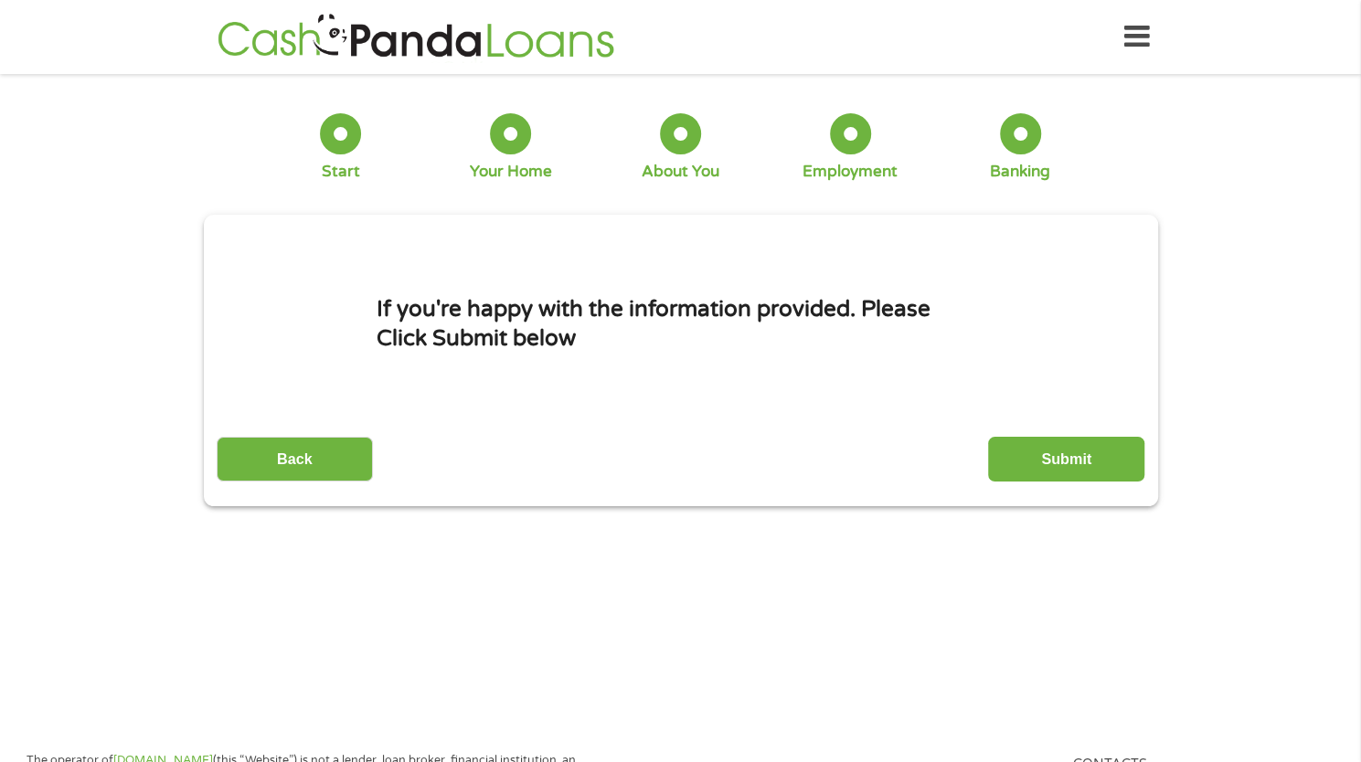
scroll to position [0, 0]
click at [1110, 449] on input "Submit" at bounding box center [1066, 459] width 156 height 45
